Goal: Transaction & Acquisition: Purchase product/service

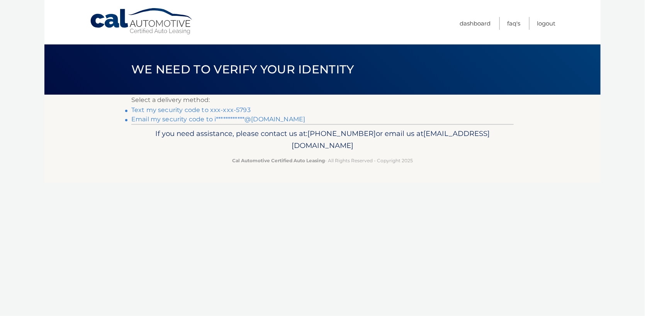
click at [237, 109] on link "Text my security code to xxx-xxx-5793" at bounding box center [190, 109] width 119 height 7
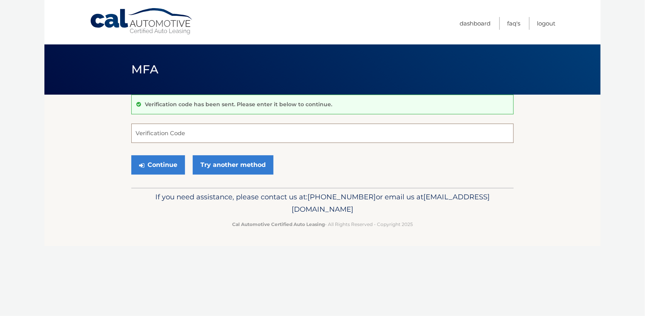
click at [201, 134] on input "Verification Code" at bounding box center [322, 133] width 383 height 19
type input "087757"
click at [173, 165] on button "Continue" at bounding box center [158, 164] width 54 height 19
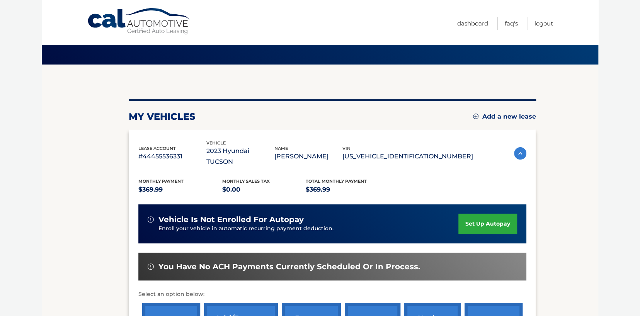
scroll to position [51, 0]
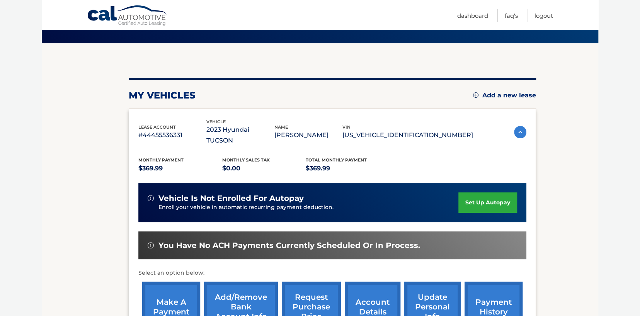
click at [175, 291] on link "make a payment" at bounding box center [171, 307] width 58 height 51
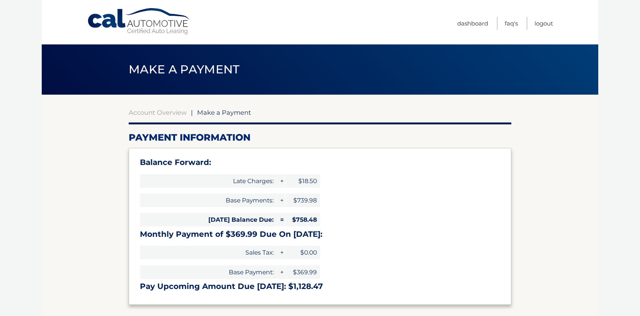
select select "ODIzOTI2YzQtMzgyNC00Y2NkLTg5MjAtYzU0NjUxNTQwMDk4"
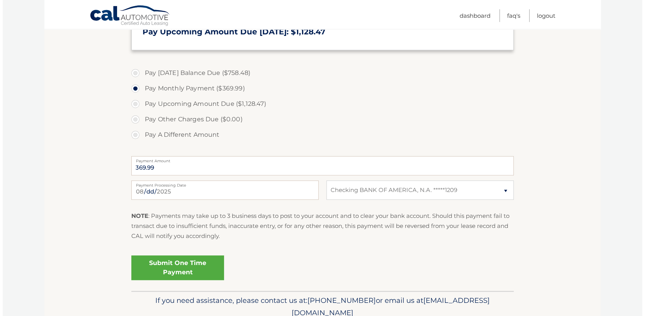
scroll to position [257, 0]
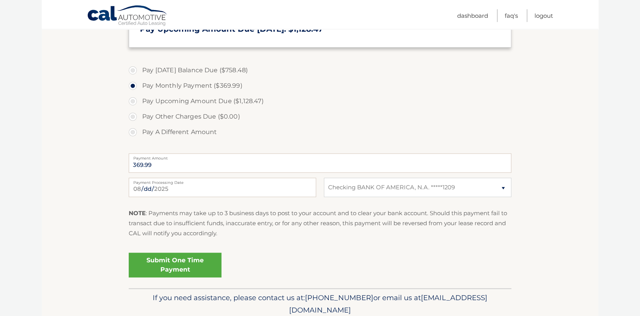
click at [196, 259] on link "Submit One Time Payment" at bounding box center [175, 265] width 93 height 25
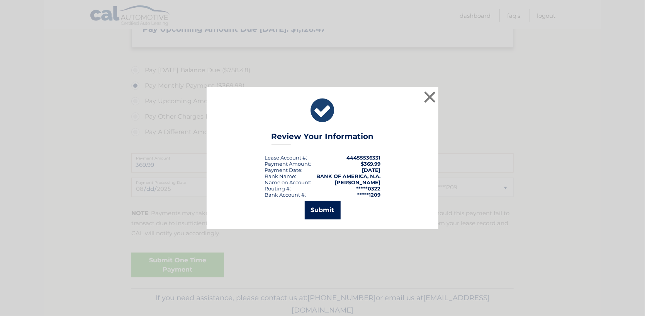
click at [320, 206] on button "Submit" at bounding box center [323, 210] width 36 height 19
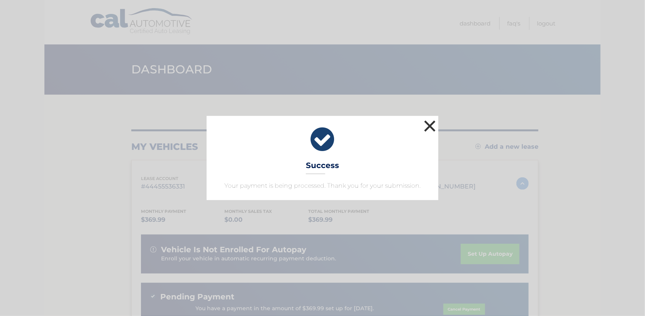
click at [430, 126] on button "×" at bounding box center [429, 125] width 15 height 15
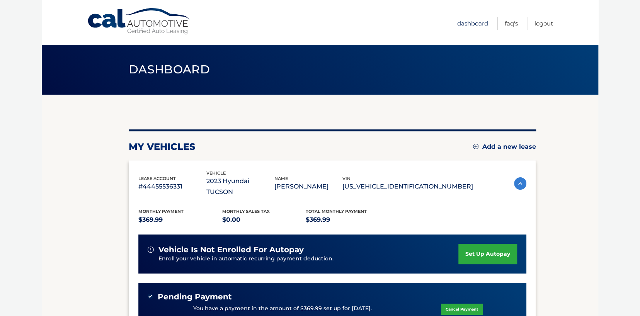
click at [471, 23] on link "Dashboard" at bounding box center [472, 23] width 31 height 13
click at [539, 22] on link "Logout" at bounding box center [544, 23] width 19 height 13
